Goal: Information Seeking & Learning: Learn about a topic

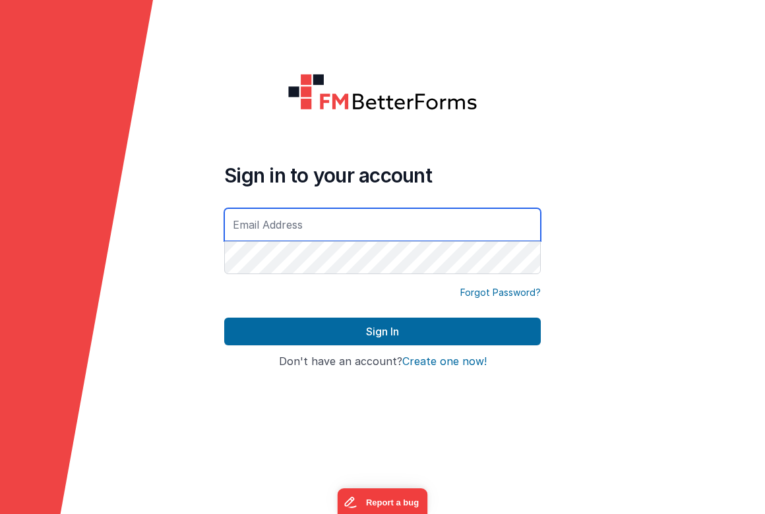
type input "[EMAIL_ADDRESS][DOMAIN_NAME]"
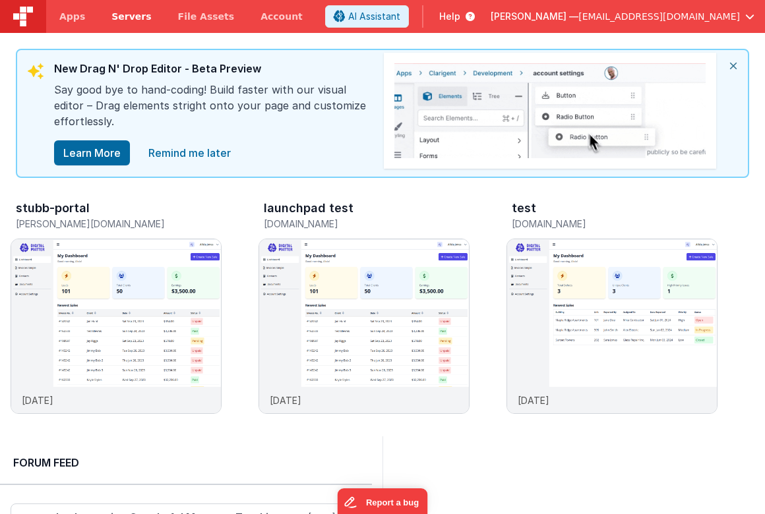
click at [123, 9] on link "Servers" at bounding box center [131, 16] width 66 height 33
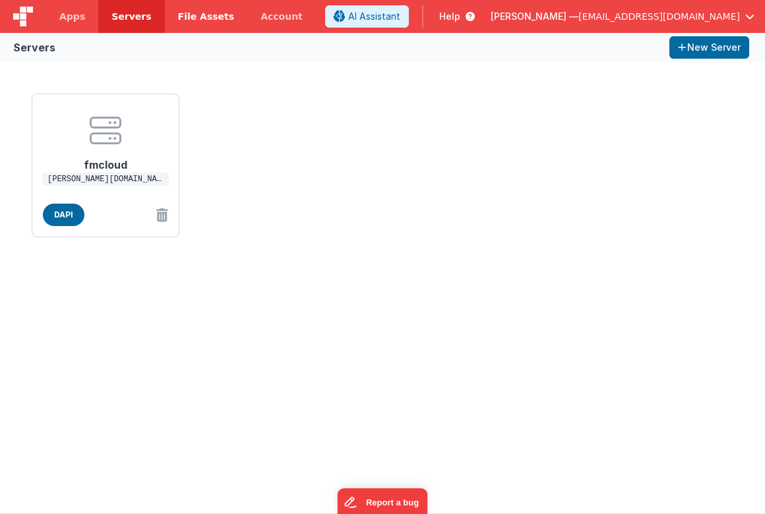
click at [189, 13] on span "File Assets" at bounding box center [206, 16] width 57 height 13
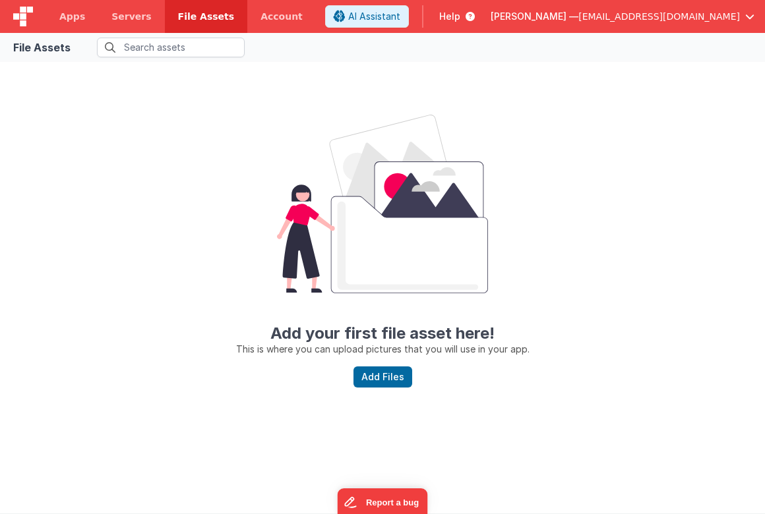
click at [460, 17] on span "Help" at bounding box center [449, 16] width 21 height 13
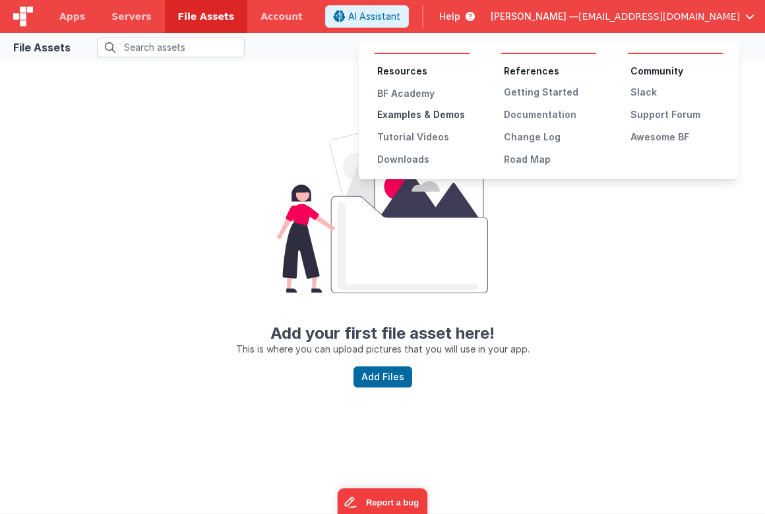
click at [446, 115] on div "Examples & Demos" at bounding box center [423, 114] width 92 height 13
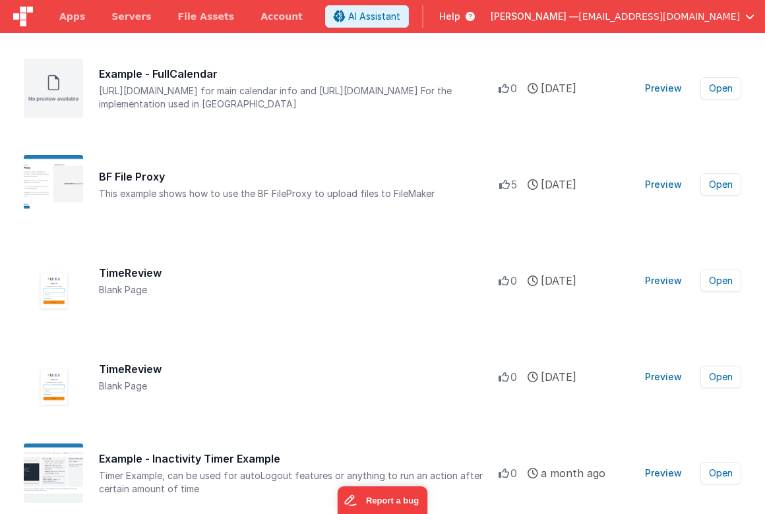
scroll to position [588, 0]
click at [672, 181] on button "Preview" at bounding box center [663, 184] width 53 height 21
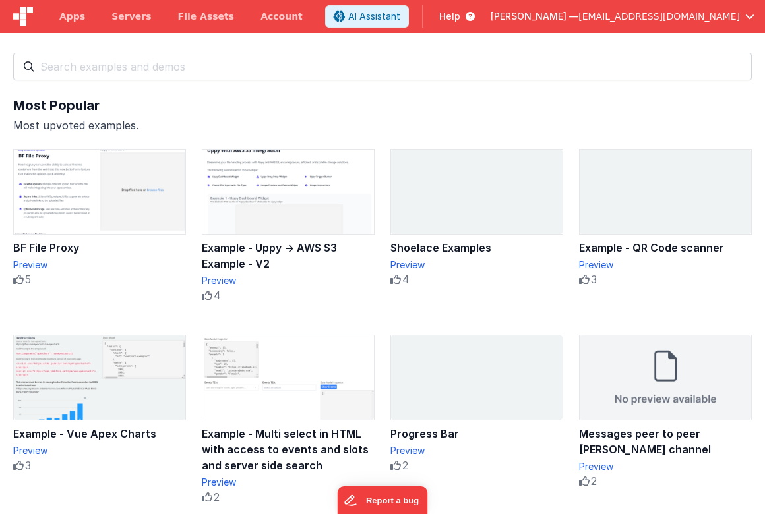
scroll to position [0, 0]
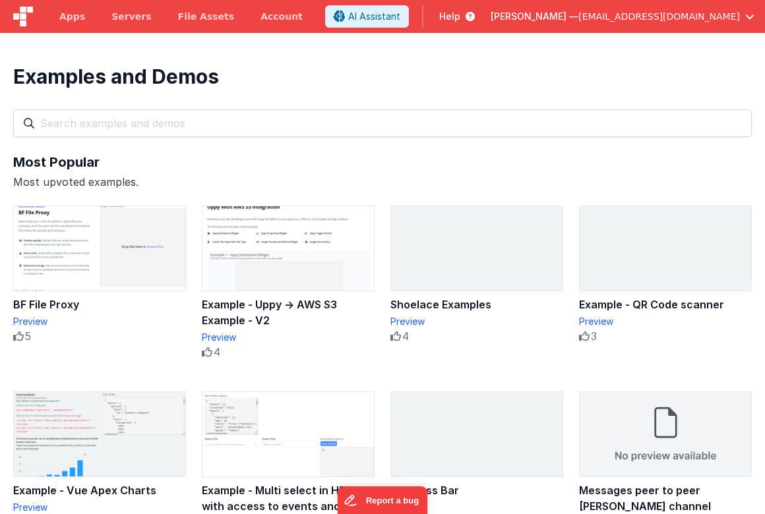
click at [460, 13] on span "Help" at bounding box center [449, 16] width 21 height 13
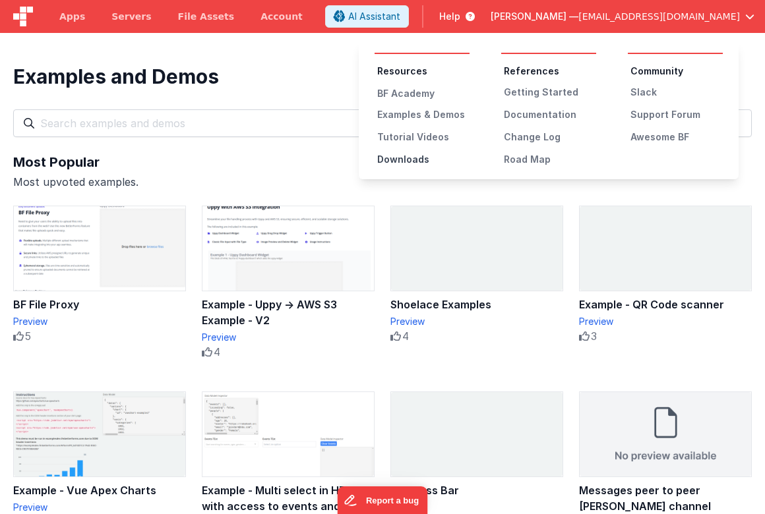
click at [414, 158] on div "Downloads" at bounding box center [423, 159] width 92 height 13
